Goal: Task Accomplishment & Management: Manage account settings

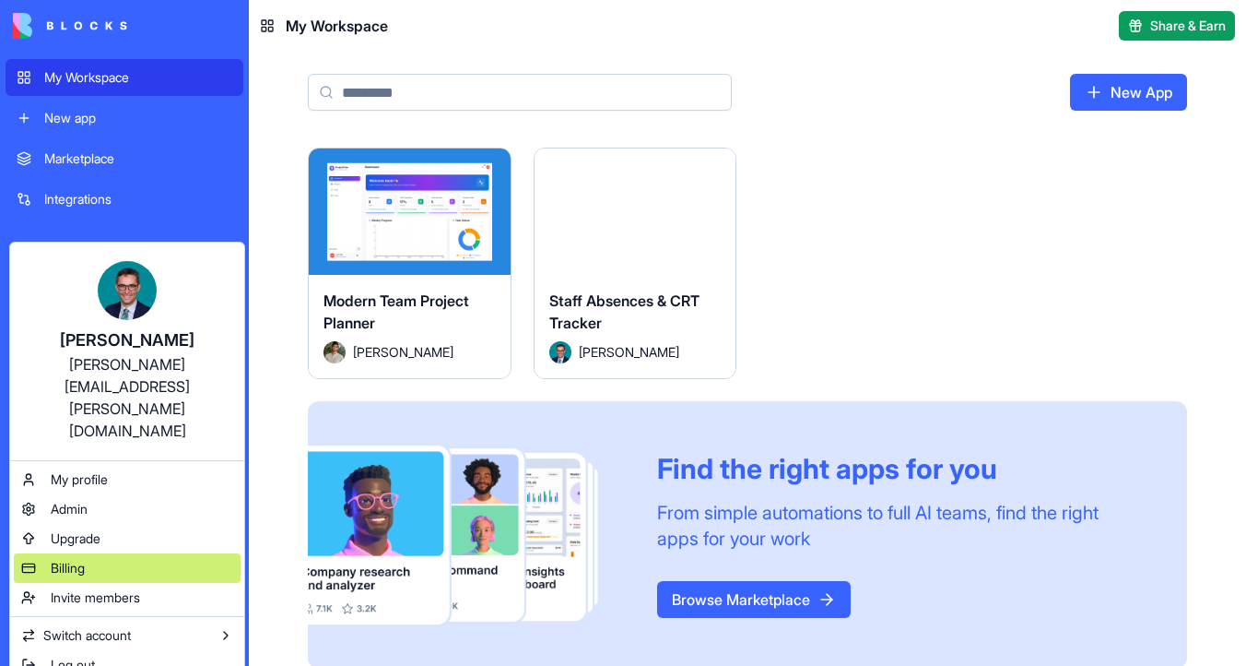
click at [132, 553] on div "Billing" at bounding box center [127, 567] width 227 height 29
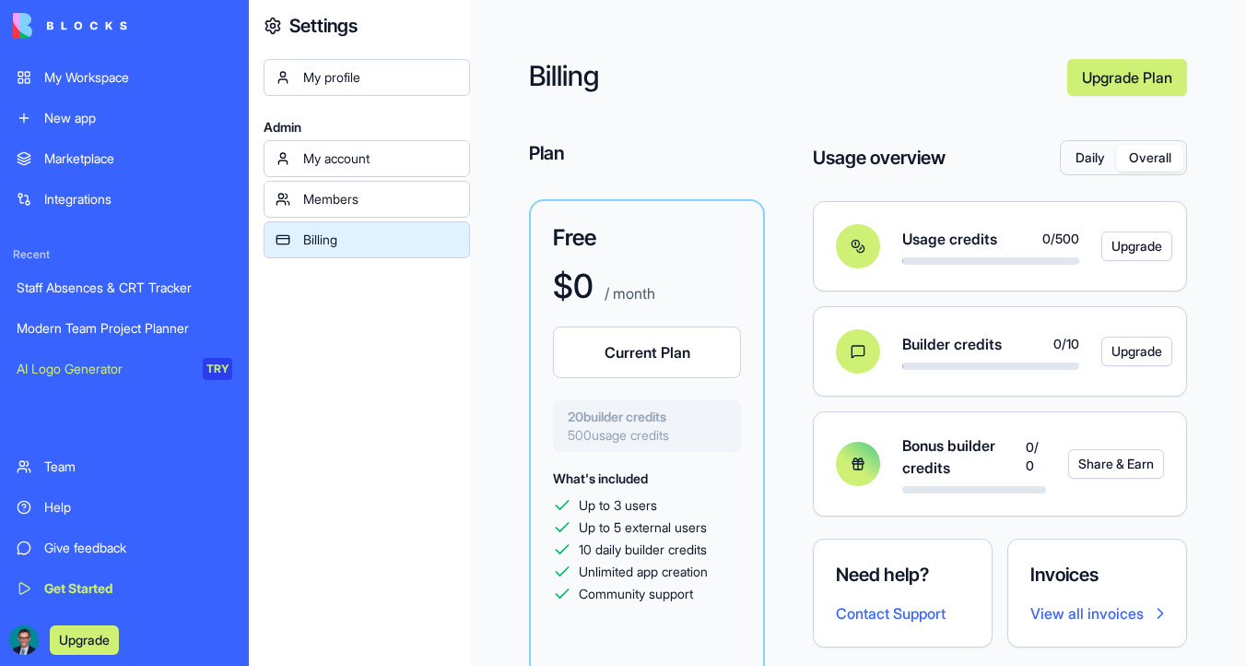
click at [1167, 161] on button "Overall" at bounding box center [1149, 158] width 67 height 27
click at [1107, 612] on link "View all invoices" at bounding box center [1098, 613] width 134 height 22
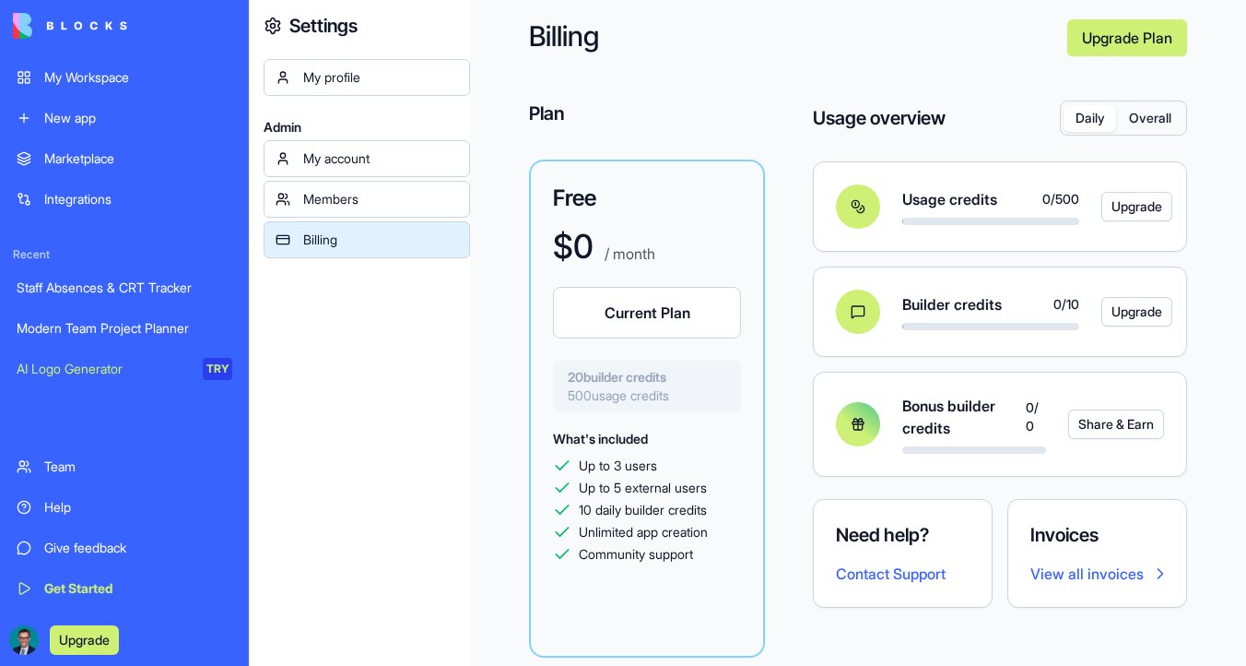
scroll to position [41, 0]
